Goal: Register for event/course

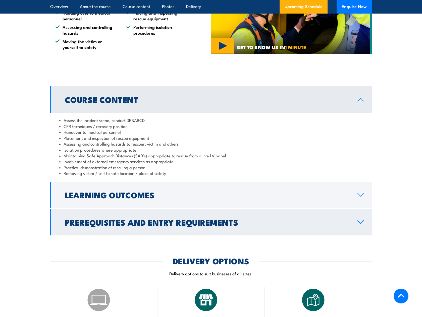
scroll to position [427, 0]
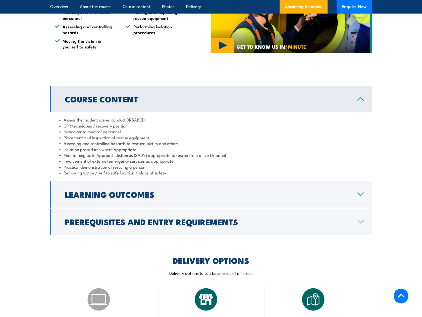
drag, startPoint x: 175, startPoint y: 214, endPoint x: 179, endPoint y: 216, distance: 4.5
click at [175, 218] on h2 "Prerequisites and Entry Requirements" at bounding box center [207, 221] width 284 height 7
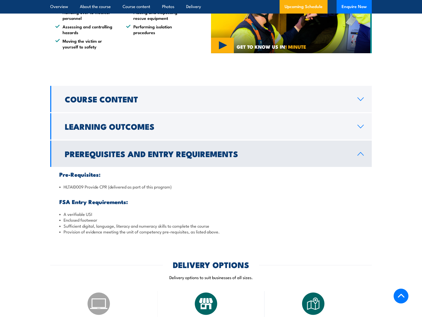
scroll to position [552, 0]
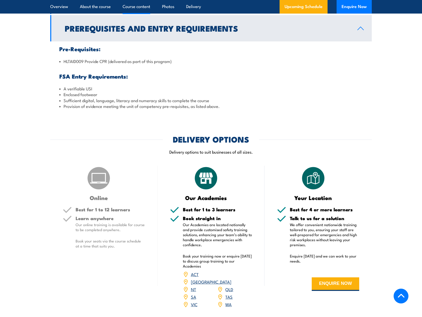
click at [193, 286] on link "NT" at bounding box center [193, 289] width 5 height 6
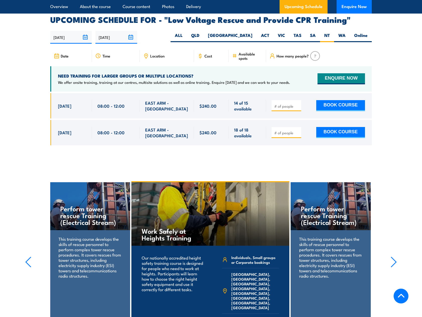
scroll to position [869, 0]
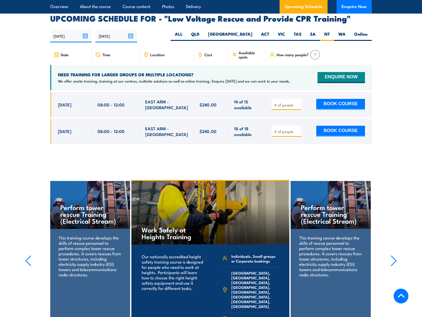
click at [283, 102] on span at bounding box center [286, 105] width 26 height 6
type input "1"
click at [298, 102] on input "1" at bounding box center [286, 104] width 25 height 5
